Goal: Check status: Check status

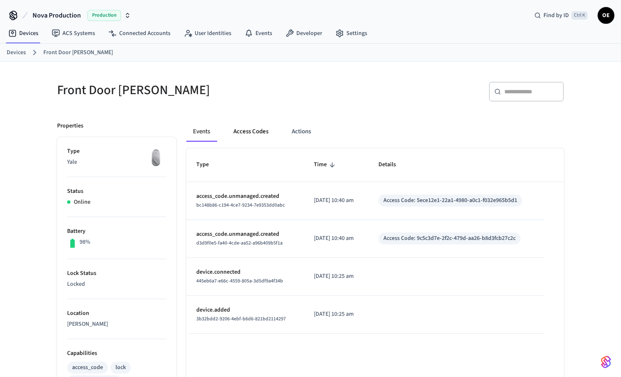
click at [256, 127] on button "Access Codes" at bounding box center [251, 132] width 48 height 20
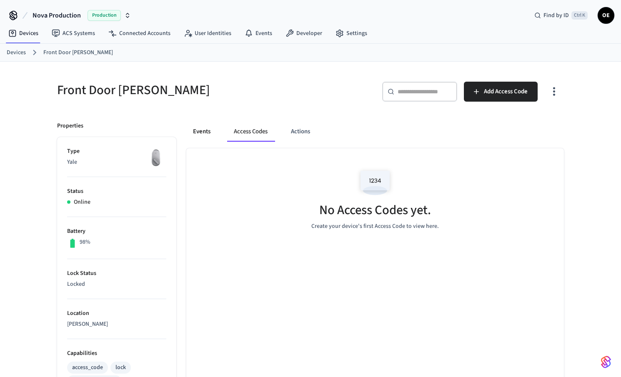
click at [198, 139] on button "Events" at bounding box center [201, 132] width 31 height 20
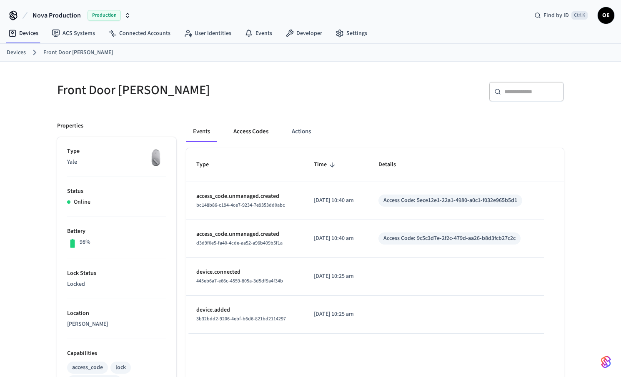
click at [252, 136] on button "Access Codes" at bounding box center [251, 132] width 48 height 20
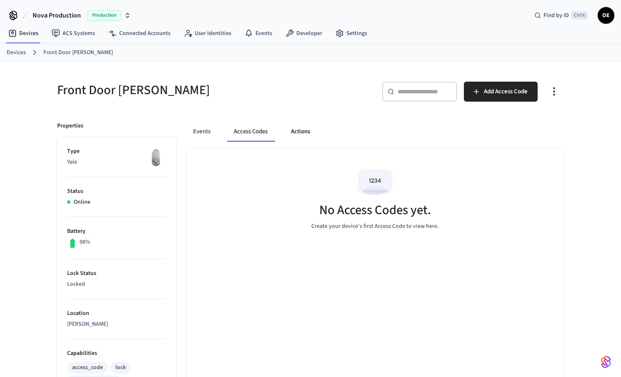
click at [286, 135] on button "Actions" at bounding box center [300, 132] width 32 height 20
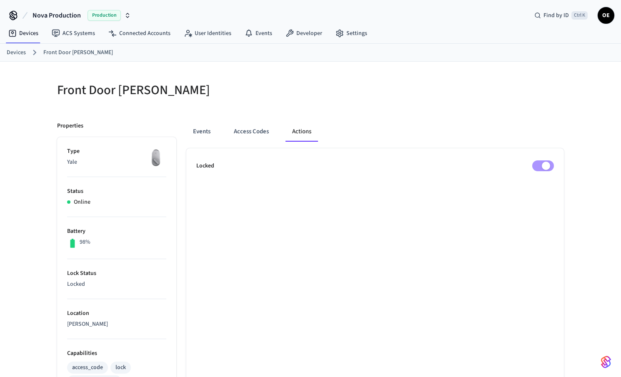
click at [246, 143] on div "Events Access Codes Actions" at bounding box center [374, 135] width 377 height 27
click at [257, 134] on button "Access Codes" at bounding box center [251, 132] width 48 height 20
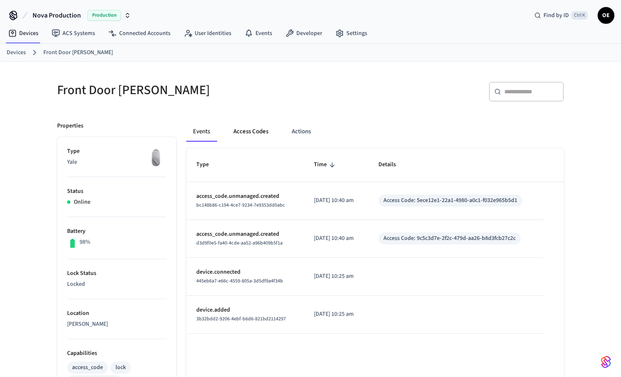
click at [231, 124] on button "Access Codes" at bounding box center [251, 132] width 48 height 20
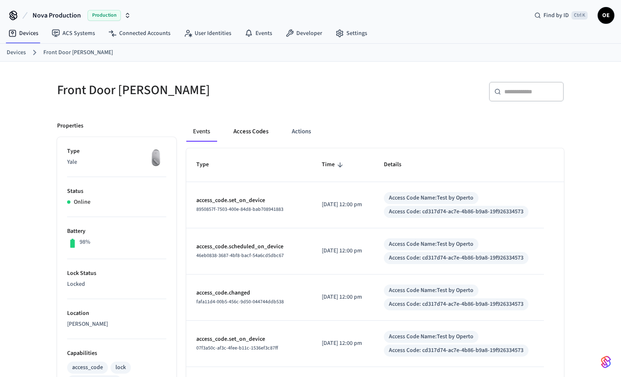
click at [243, 127] on button "Access Codes" at bounding box center [251, 132] width 48 height 20
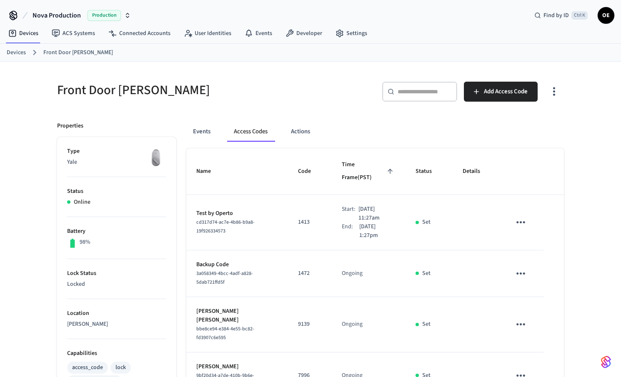
scroll to position [125, 0]
